Goal: Task Accomplishment & Management: Use online tool/utility

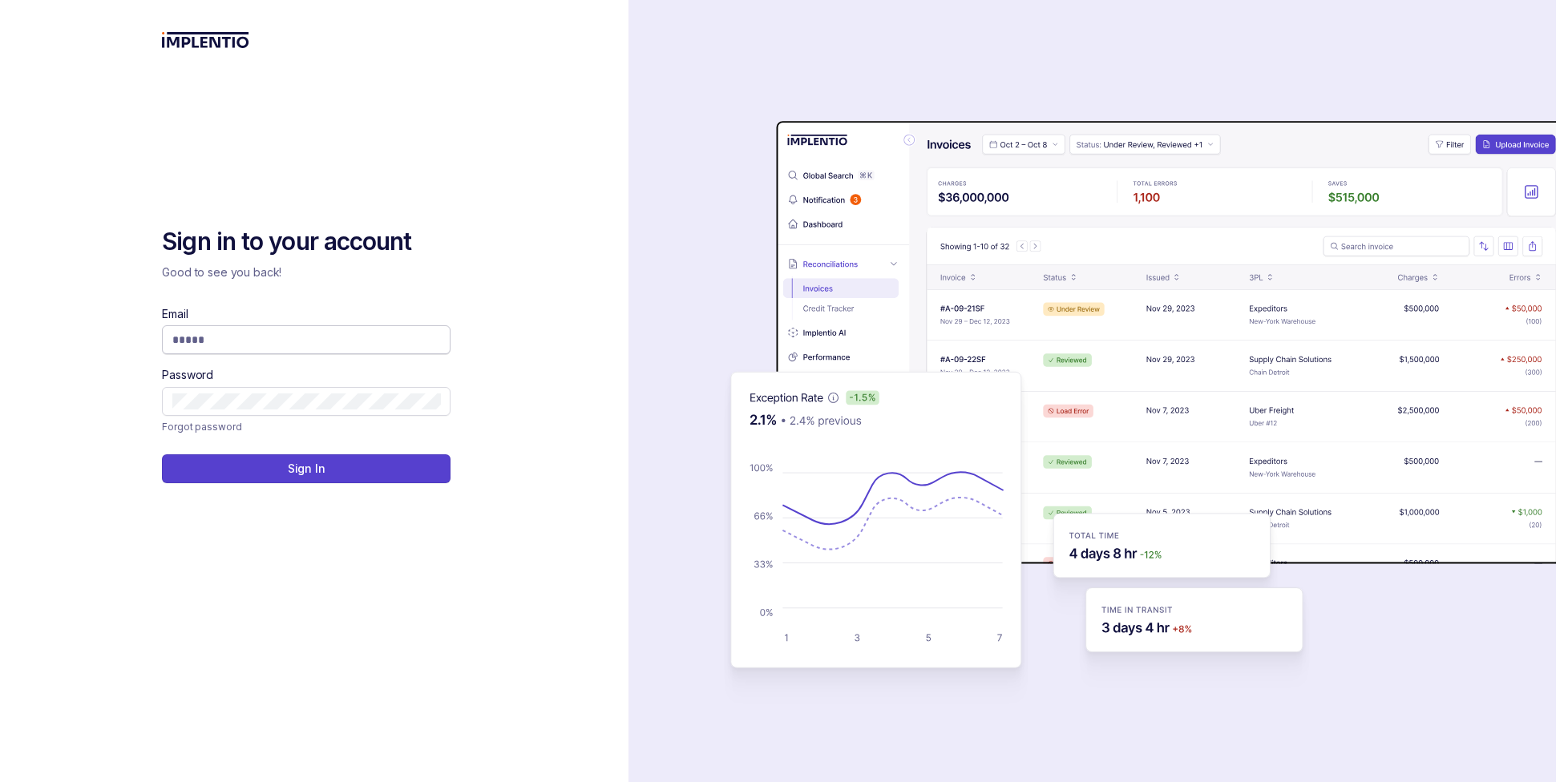
click at [279, 349] on span at bounding box center [306, 340] width 289 height 29
click at [280, 342] on input "Email" at bounding box center [306, 340] width 268 height 16
type input "**********"
